Goal: Transaction & Acquisition: Download file/media

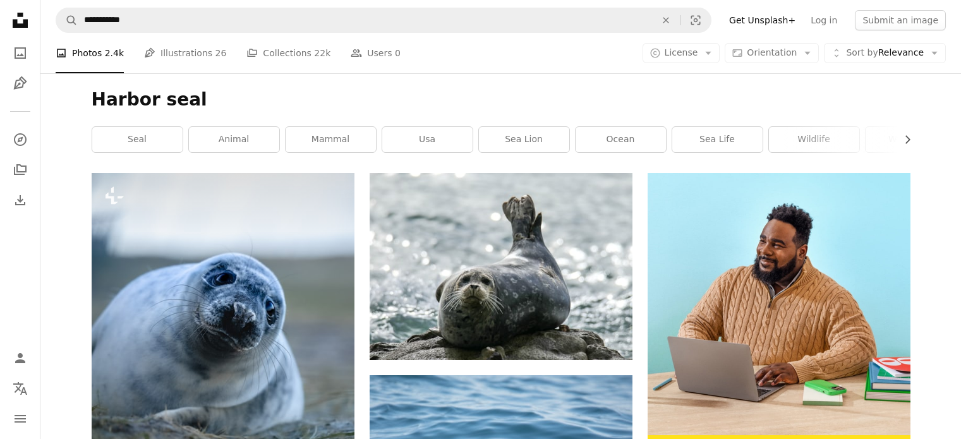
scroll to position [200, 0]
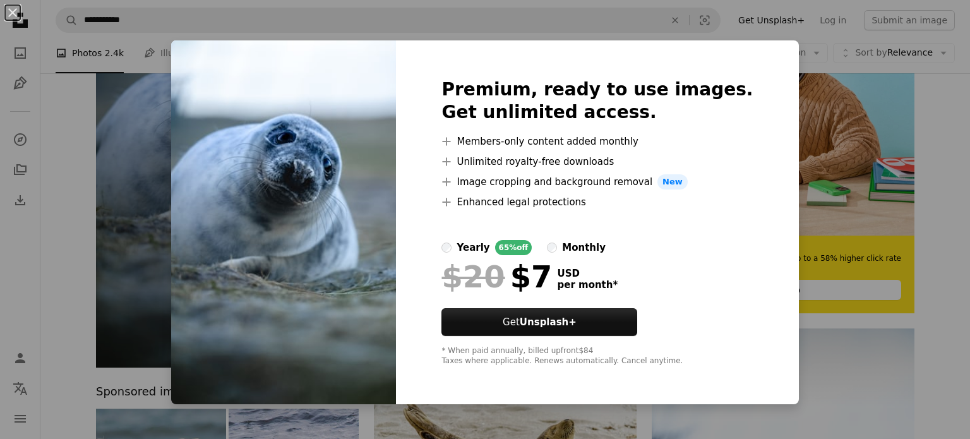
click at [197, 201] on img at bounding box center [283, 222] width 225 height 364
click at [122, 214] on div "An X shape Premium, ready to use images. Get unlimited access. A plus sign Memb…" at bounding box center [485, 219] width 970 height 439
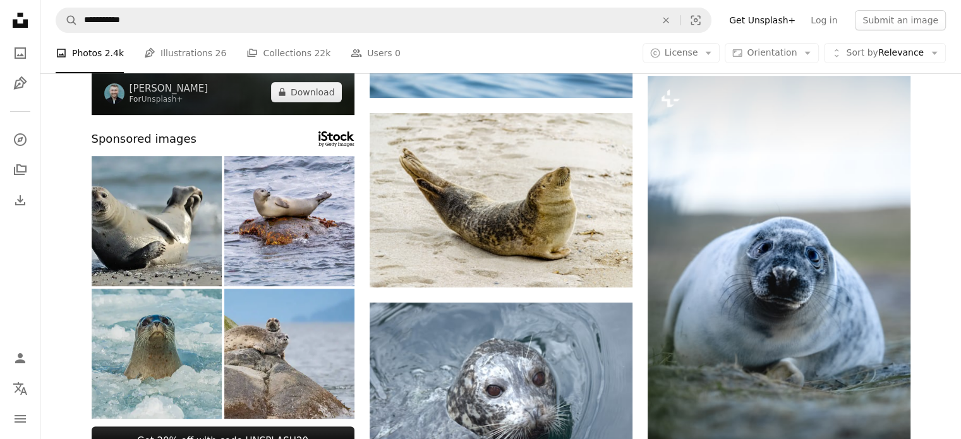
scroll to position [460, 0]
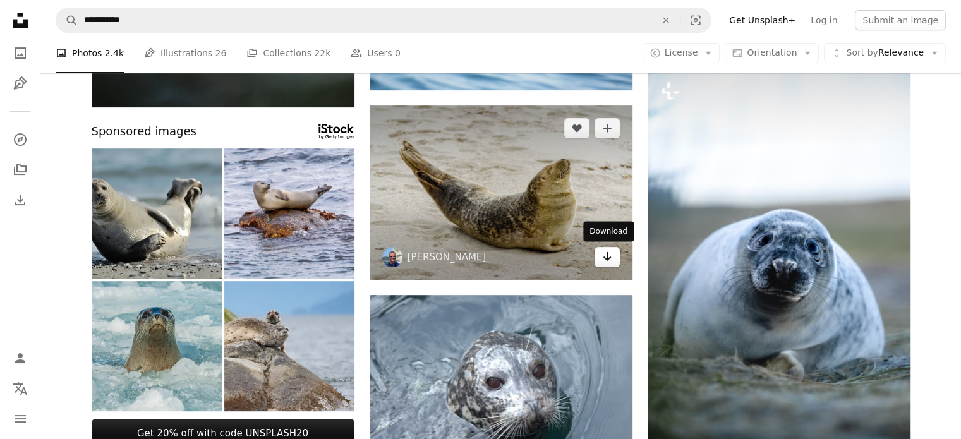
click at [604, 260] on icon "Arrow pointing down" at bounding box center [607, 256] width 10 height 15
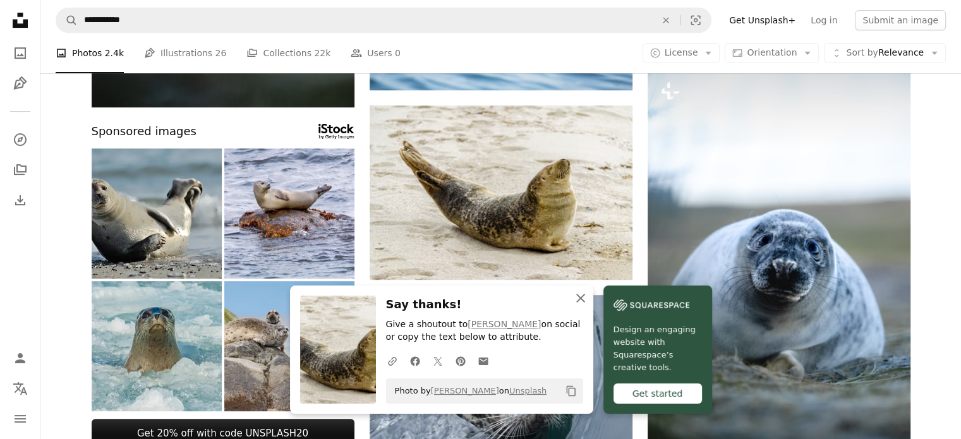
click at [580, 299] on icon "An X shape" at bounding box center [580, 298] width 15 height 15
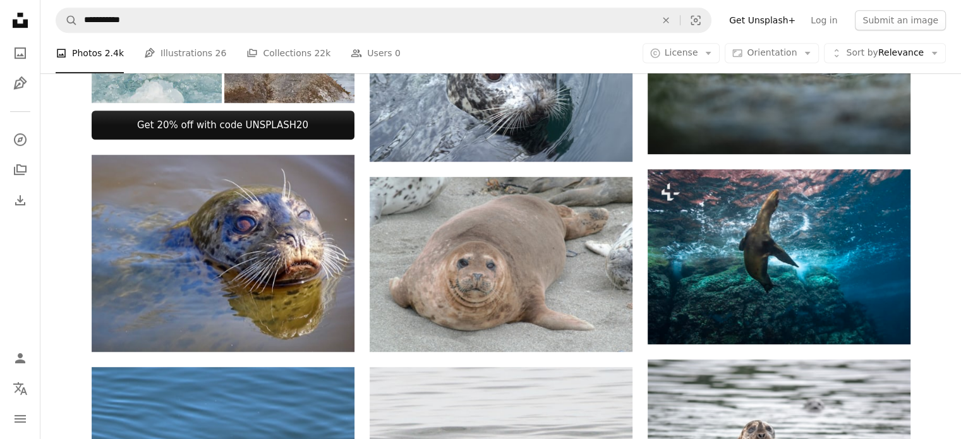
scroll to position [768, 0]
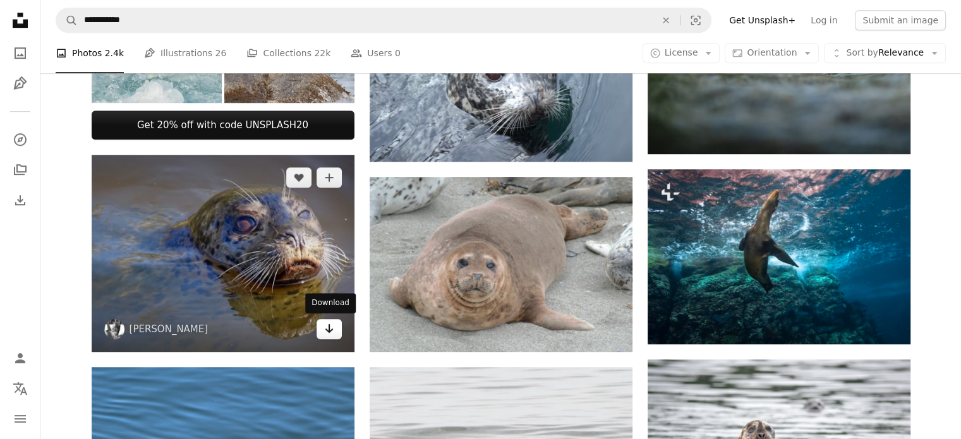
click at [316, 324] on link "Arrow pointing down" at bounding box center [328, 329] width 25 height 20
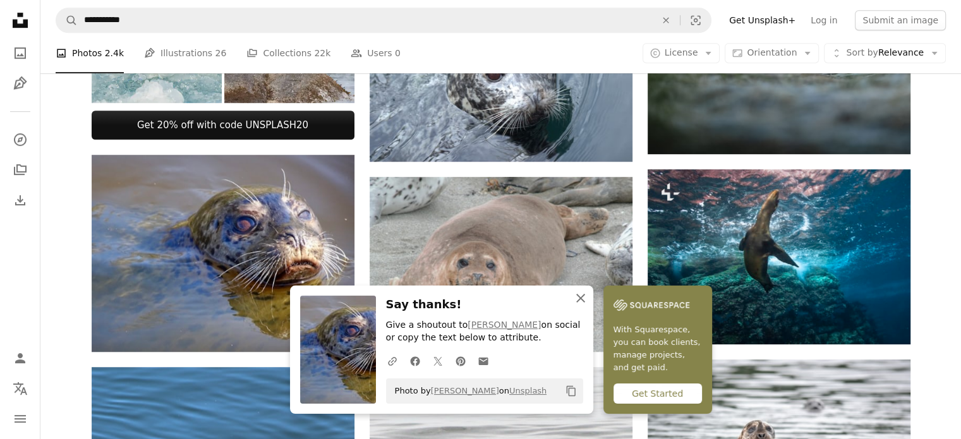
click at [579, 299] on icon "button" at bounding box center [580, 298] width 9 height 9
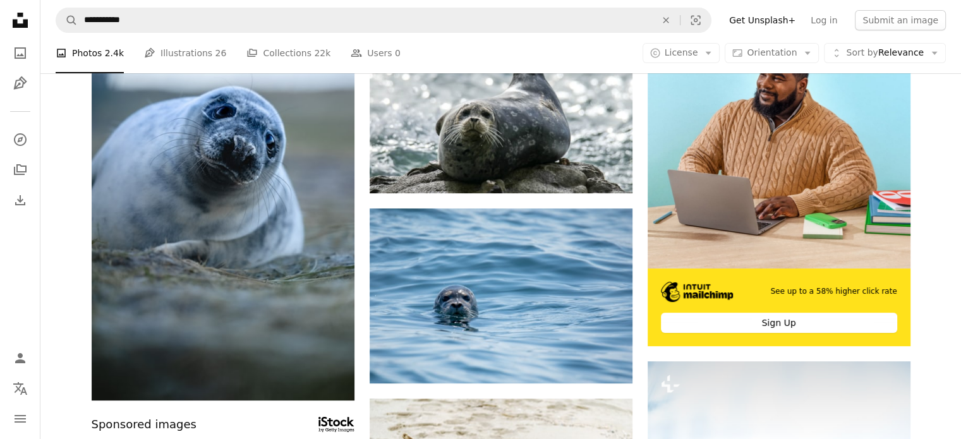
scroll to position [154, 0]
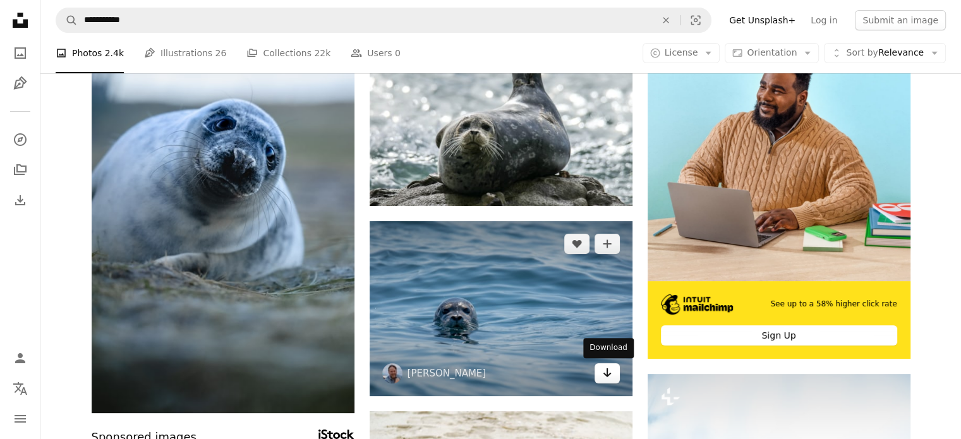
click at [609, 376] on icon "Arrow pointing down" at bounding box center [607, 372] width 10 height 15
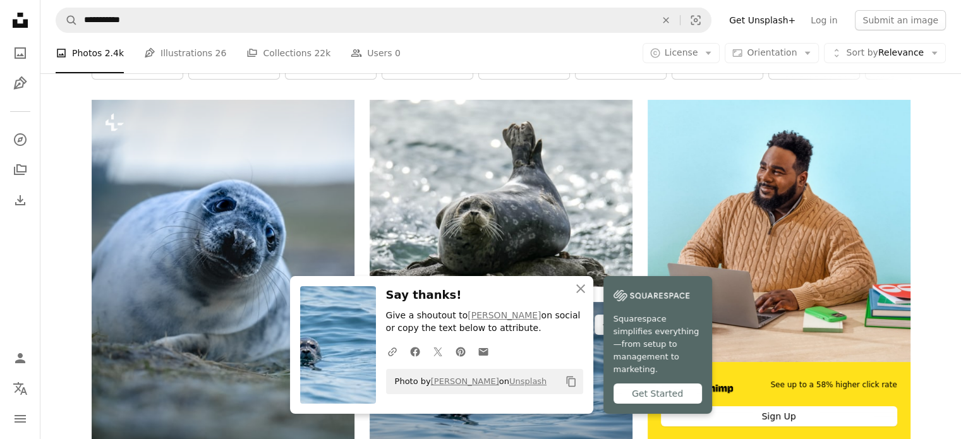
scroll to position [38, 0]
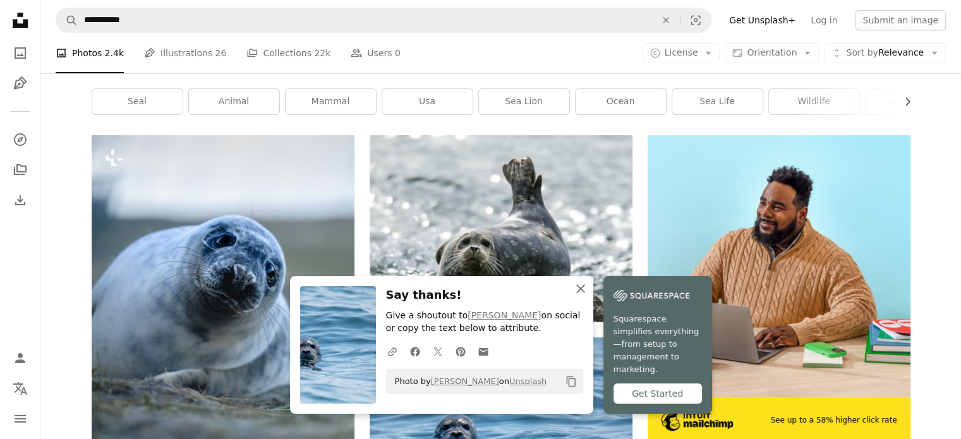
click at [586, 294] on icon "An X shape" at bounding box center [580, 288] width 15 height 15
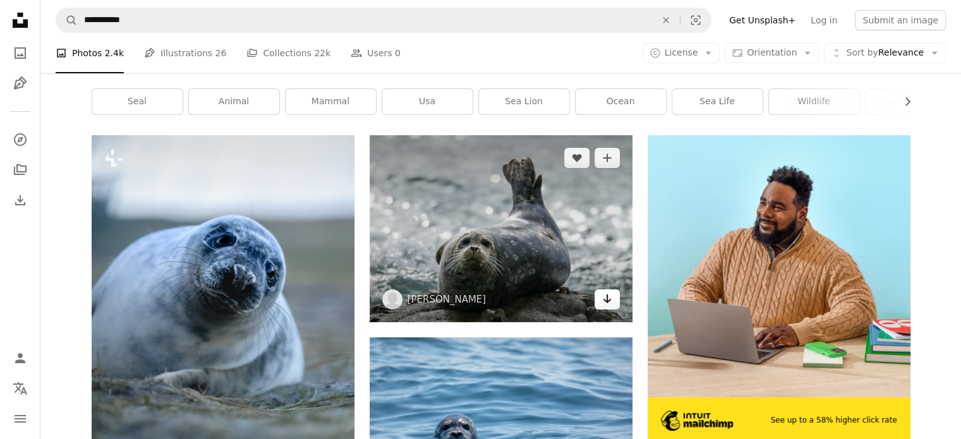
click at [610, 302] on icon "Arrow pointing down" at bounding box center [607, 298] width 10 height 15
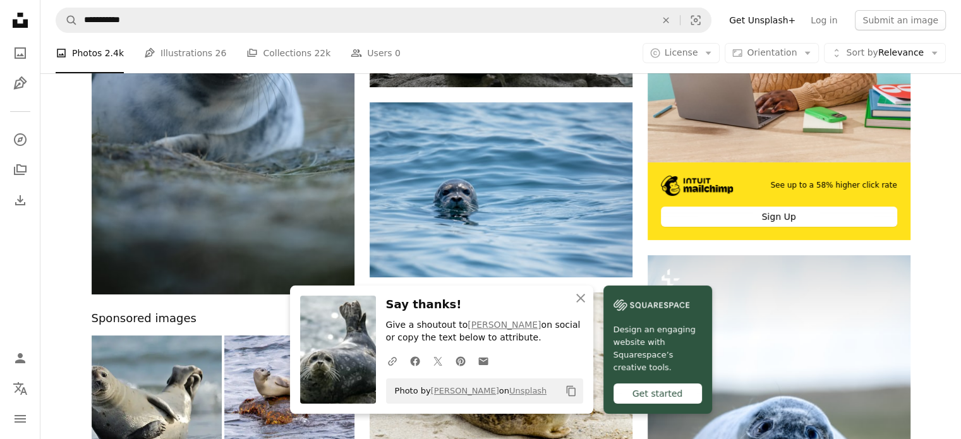
scroll to position [317, 0]
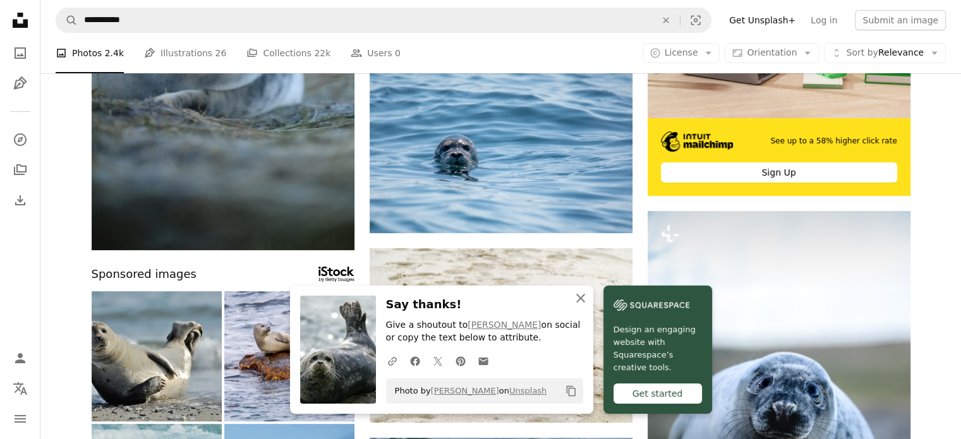
click at [578, 300] on icon "An X shape" at bounding box center [580, 298] width 15 height 15
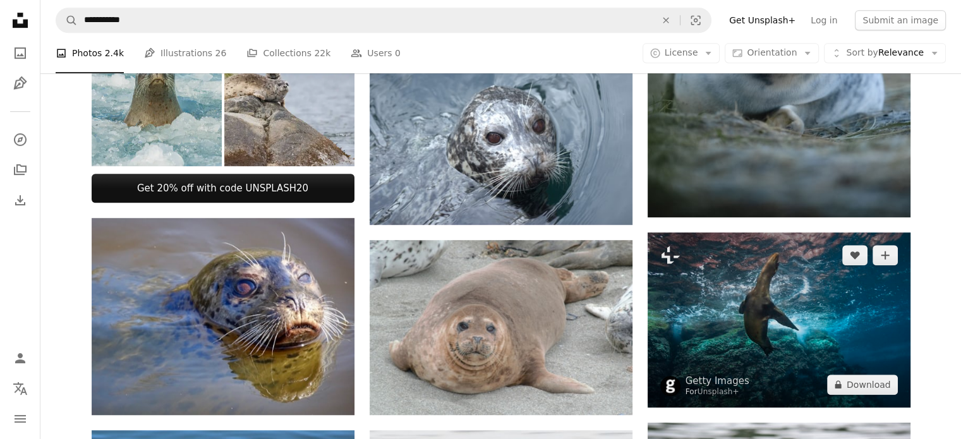
scroll to position [709, 0]
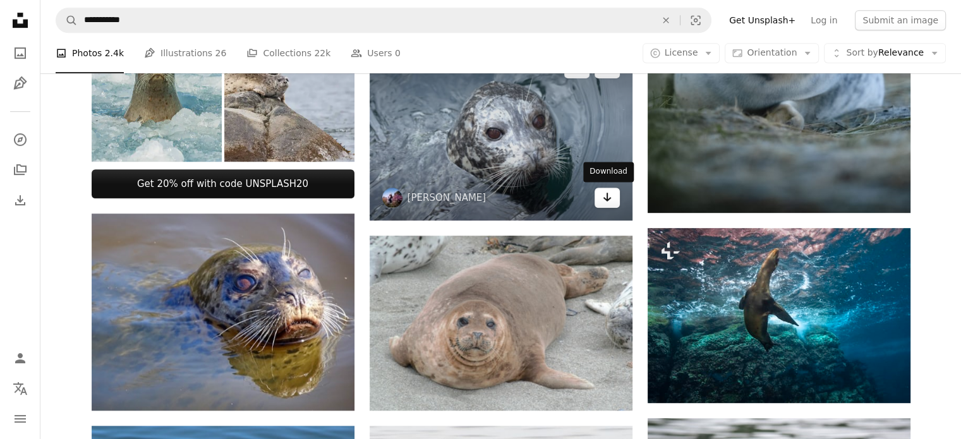
click at [612, 200] on link "Arrow pointing down" at bounding box center [606, 198] width 25 height 20
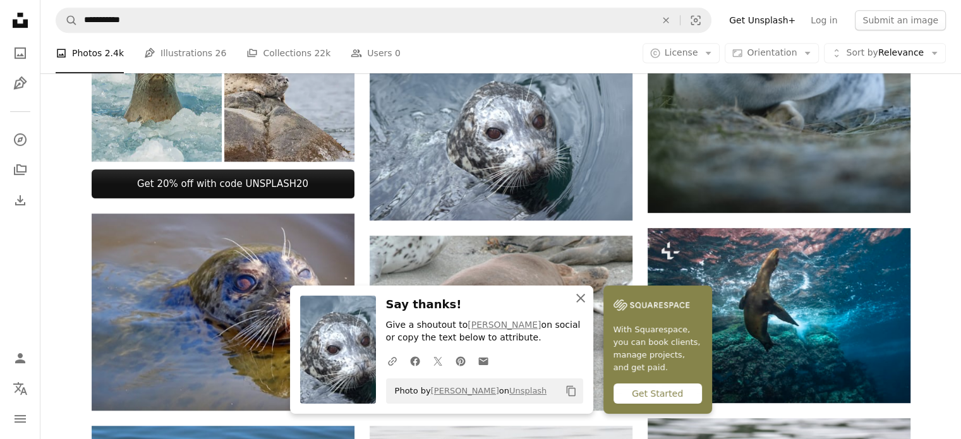
click at [583, 294] on icon "An X shape" at bounding box center [580, 298] width 15 height 15
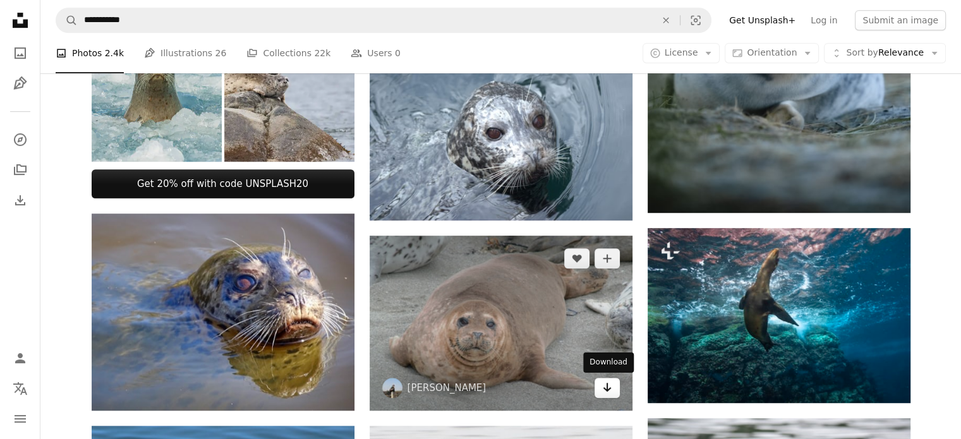
click at [604, 386] on icon "Arrow pointing down" at bounding box center [607, 387] width 10 height 15
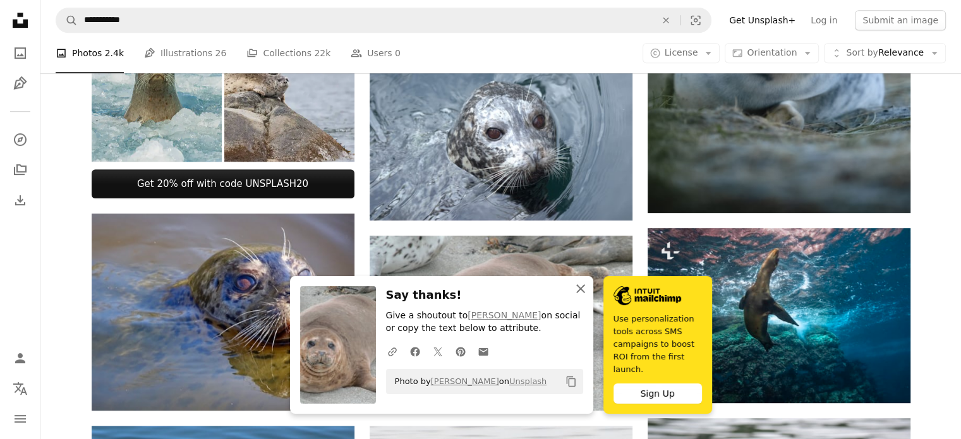
click at [575, 295] on icon "An X shape" at bounding box center [580, 288] width 15 height 15
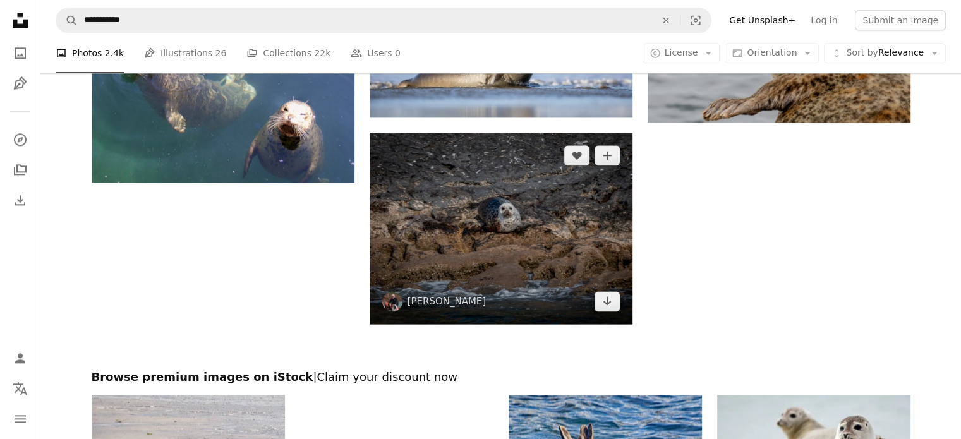
scroll to position [1727, 0]
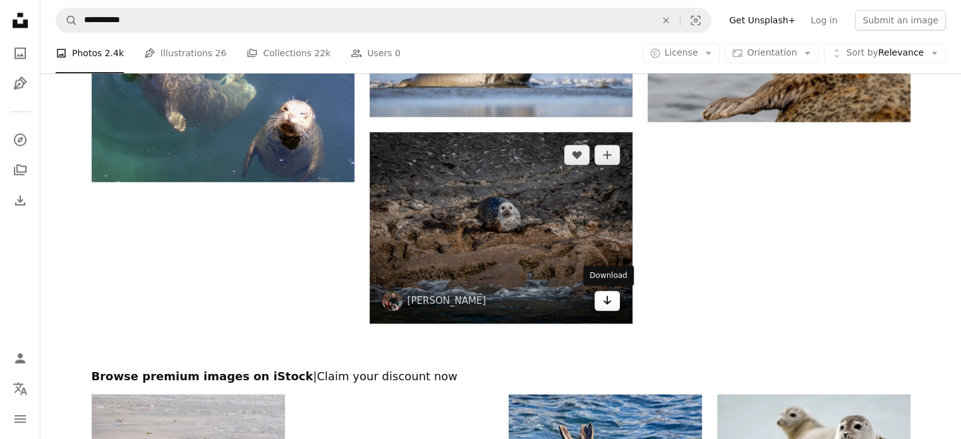
click at [602, 299] on icon "Arrow pointing down" at bounding box center [607, 299] width 10 height 15
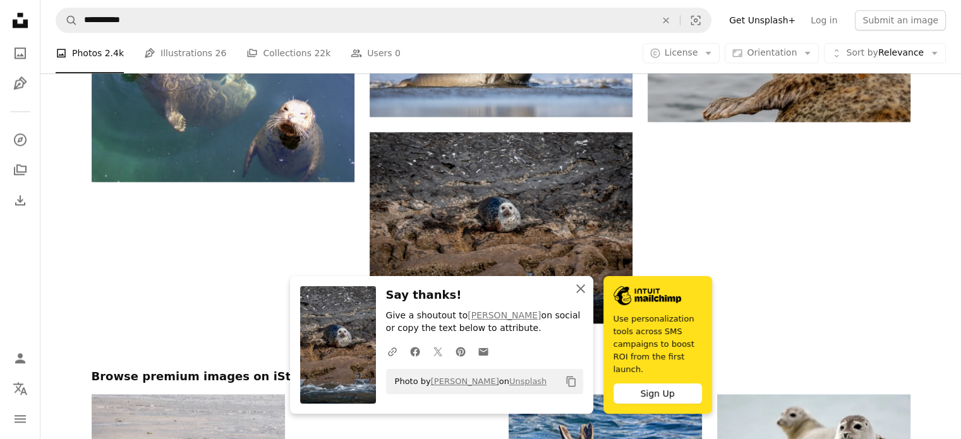
click at [580, 296] on icon "An X shape" at bounding box center [580, 288] width 15 height 15
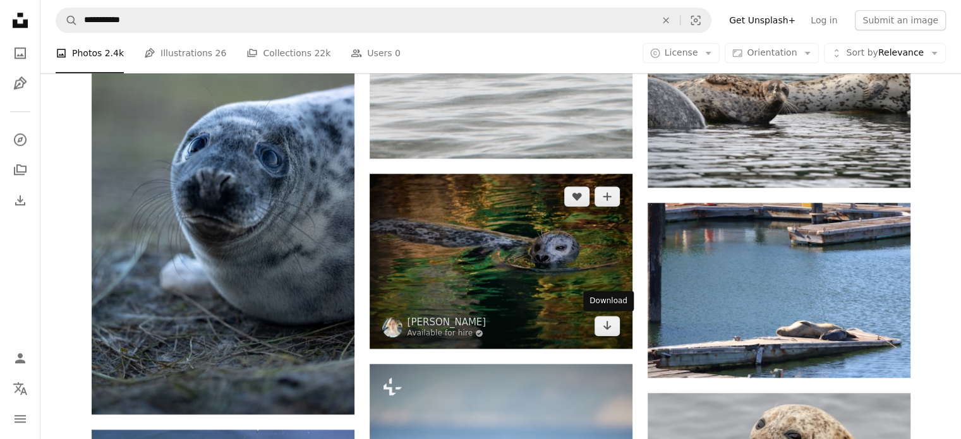
scroll to position [1303, 0]
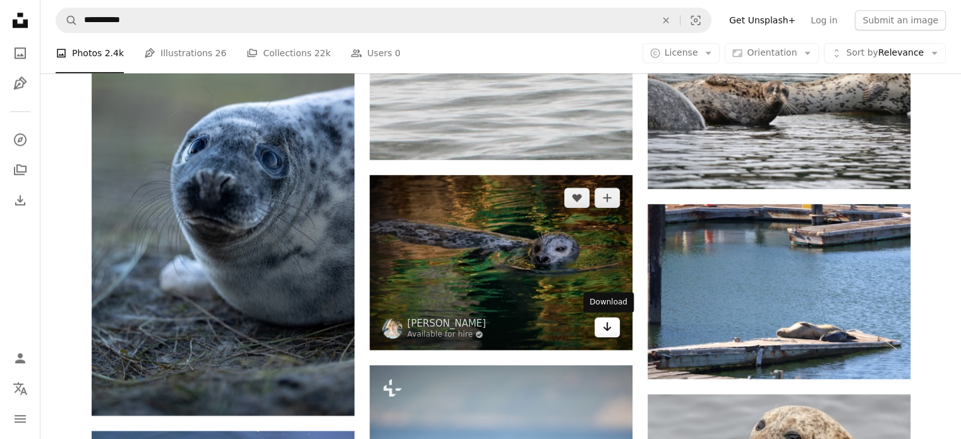
click at [604, 320] on icon "Arrow pointing down" at bounding box center [607, 326] width 10 height 15
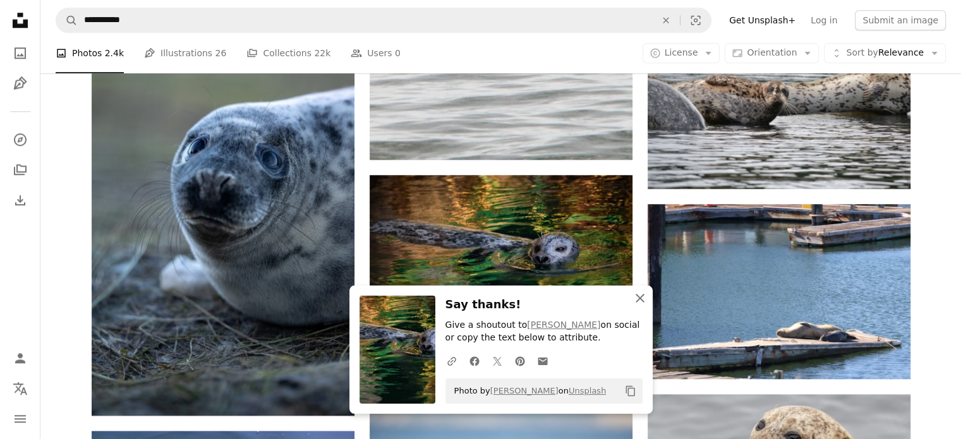
click at [639, 294] on icon "An X shape" at bounding box center [639, 298] width 15 height 15
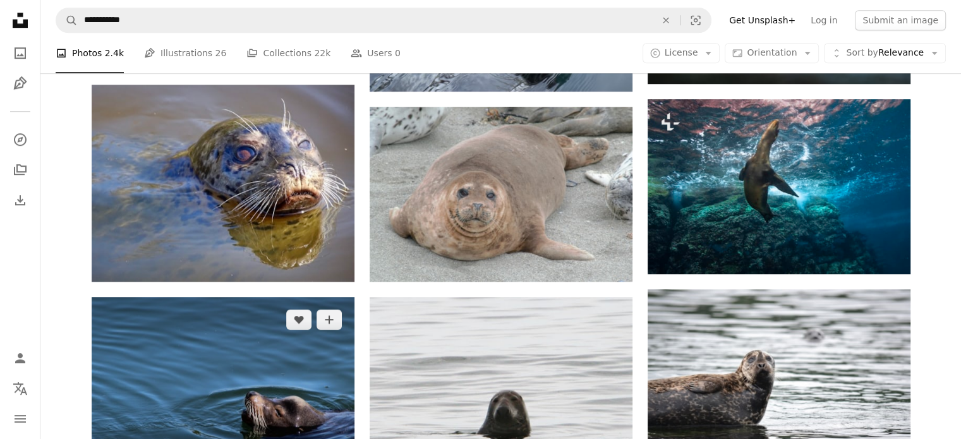
scroll to position [839, 0]
